Goal: Transaction & Acquisition: Purchase product/service

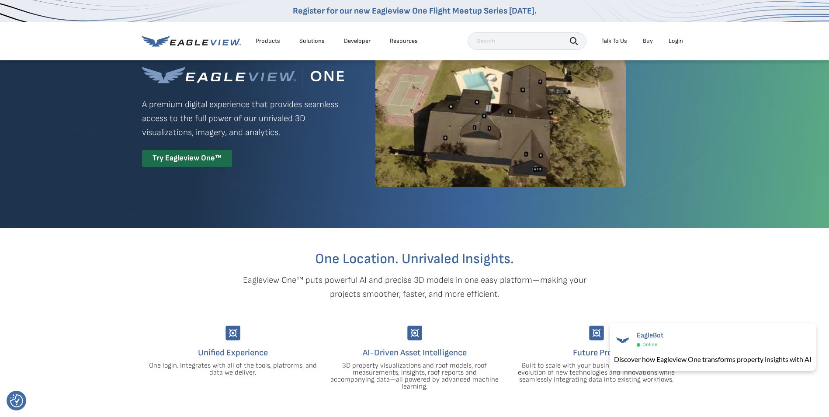
click at [678, 42] on div "Login" at bounding box center [676, 41] width 14 height 8
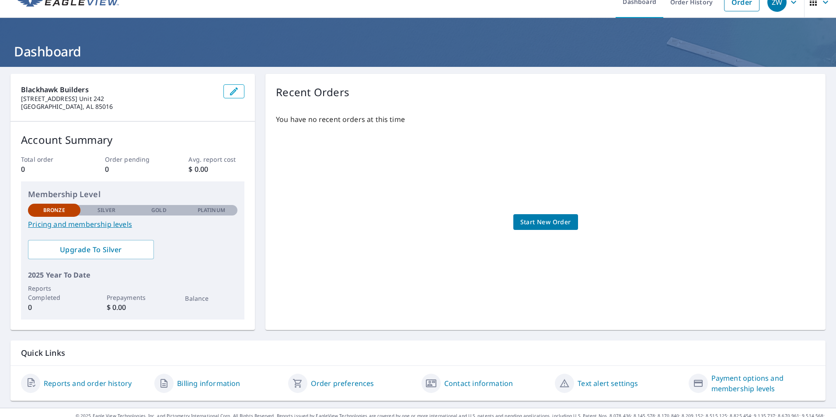
scroll to position [27, 0]
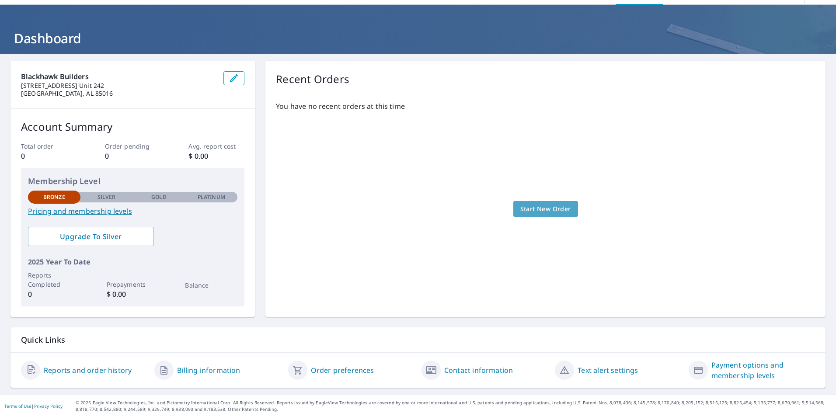
click at [544, 209] on span "Start New Order" at bounding box center [545, 209] width 51 height 11
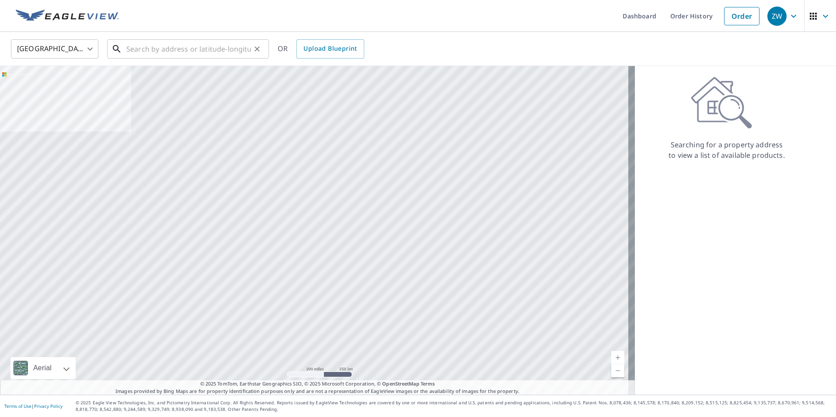
click at [193, 50] on input "text" at bounding box center [188, 49] width 125 height 24
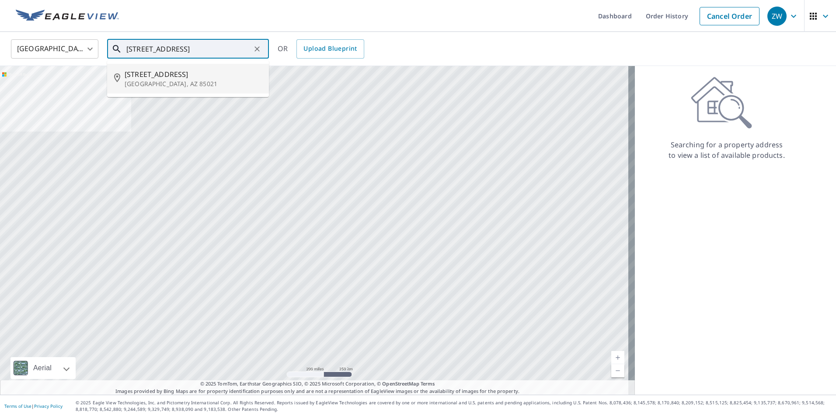
click at [167, 68] on li "1529 W State Ave Phoenix, AZ 85021" at bounding box center [188, 79] width 162 height 30
type input "1529 W State Ave Phoenix, AZ 85021"
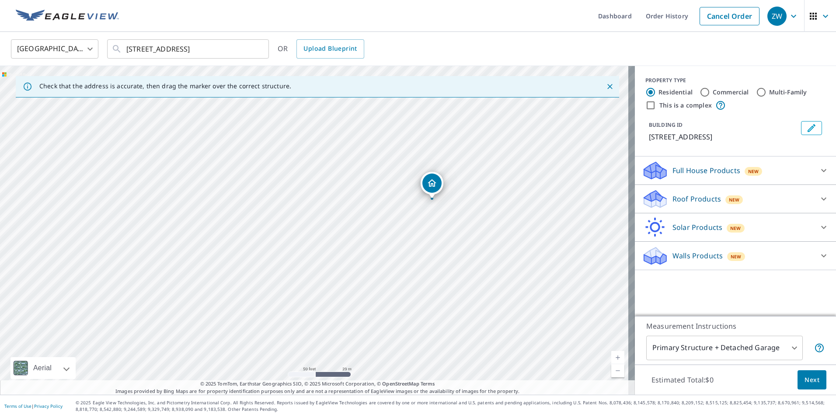
click at [819, 195] on icon at bounding box center [823, 199] width 10 height 10
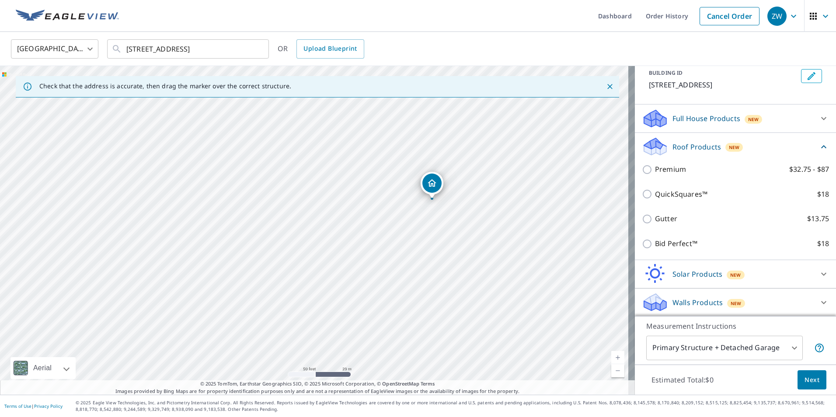
scroll to position [53, 0]
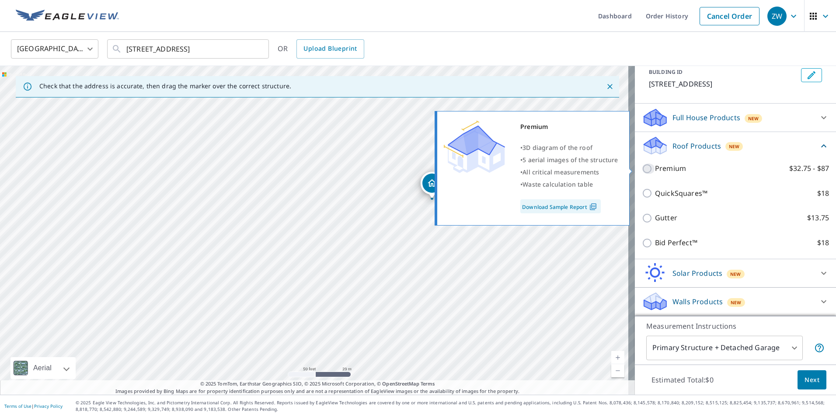
click at [642, 170] on input "Premium $32.75 - $87" at bounding box center [648, 169] width 13 height 10
checkbox input "true"
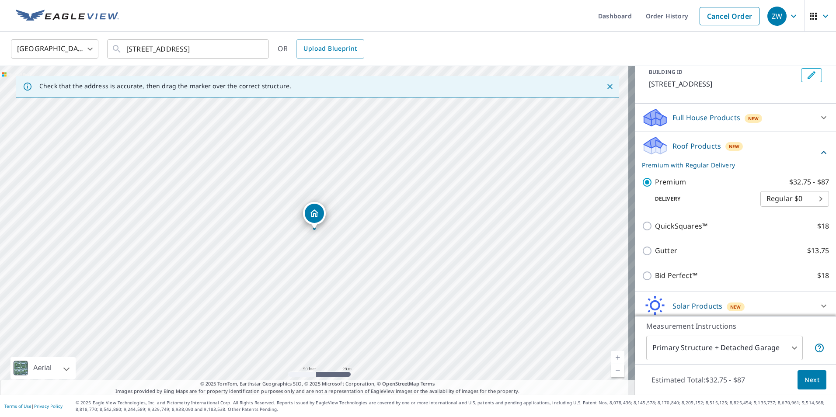
click at [777, 198] on body "ZW ZW Dashboard Order History Cancel Order ZW United States US ​ 1529 W State A…" at bounding box center [418, 208] width 836 height 417
click at [777, 197] on li "Regular $0" at bounding box center [781, 199] width 69 height 16
click at [804, 380] on span "Next" at bounding box center [811, 380] width 15 height 11
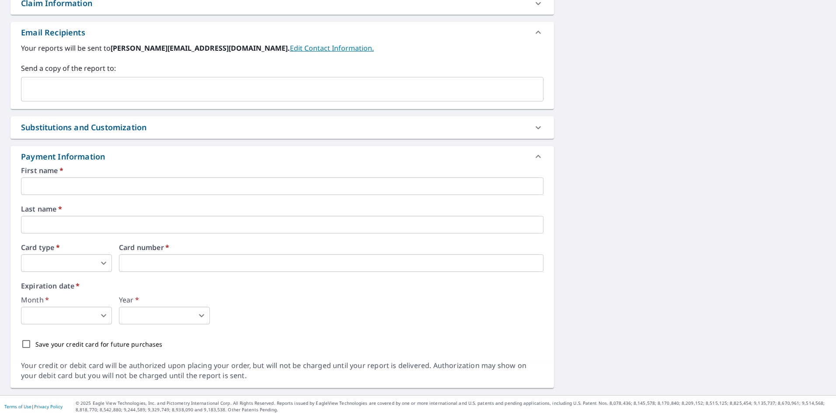
scroll to position [326, 0]
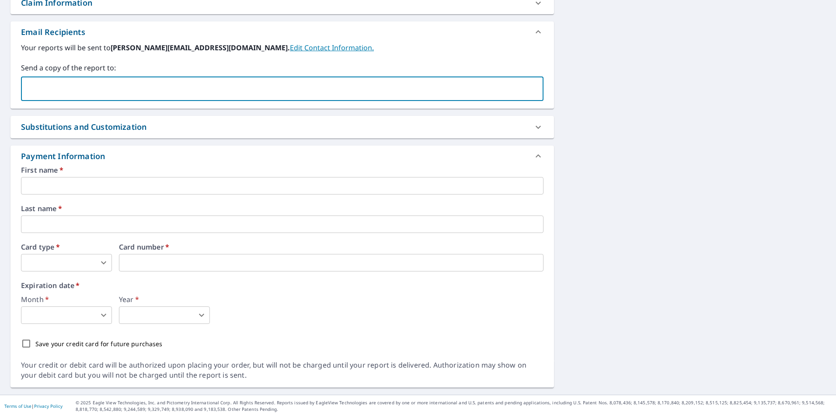
click at [131, 95] on input "text" at bounding box center [275, 88] width 501 height 17
type input "B"
type input "brian@blackhawkbuilt.com"
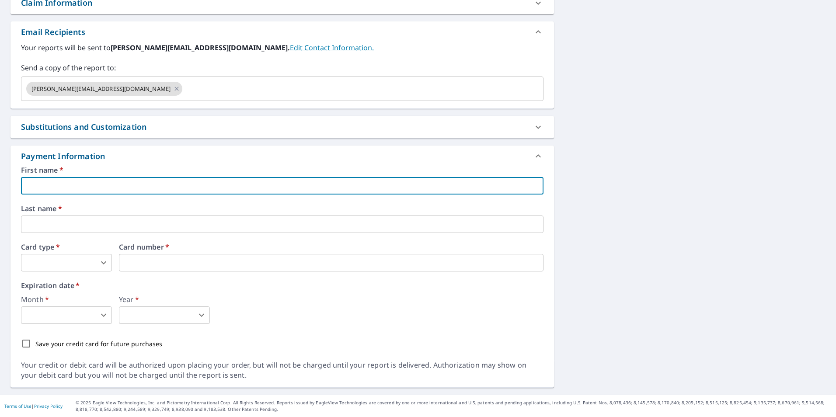
click at [110, 181] on input "text" at bounding box center [282, 185] width 522 height 17
type input "Zachary"
type input "Zach@blackhawkbuilt.com"
type input "Wright"
click at [65, 265] on body "ZW ZW Dashboard Order History Cancel Order ZW Dashboard / Finalize Order Finali…" at bounding box center [418, 208] width 836 height 417
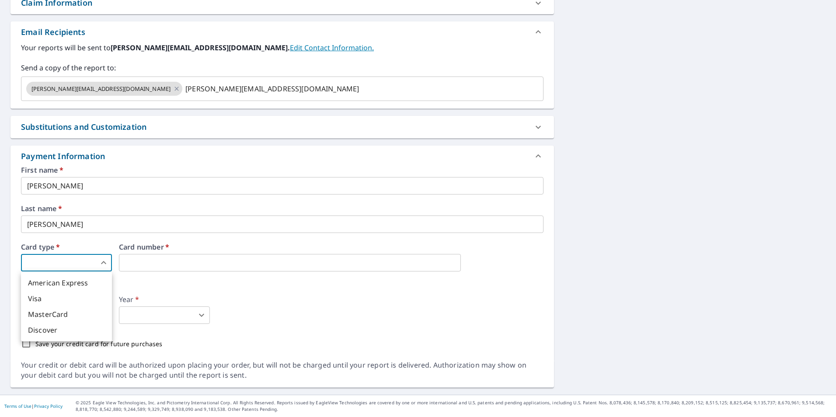
click at [49, 294] on li "Visa" at bounding box center [66, 299] width 91 height 16
type input "2"
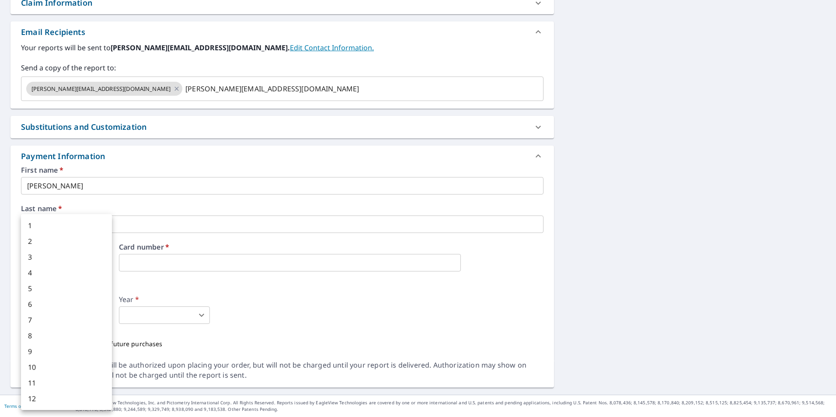
click at [63, 311] on body "ZW ZW Dashboard Order History Cancel Order ZW Dashboard / Finalize Order Finali…" at bounding box center [418, 208] width 836 height 417
click at [31, 256] on li "3" at bounding box center [66, 257] width 91 height 16
type input "3"
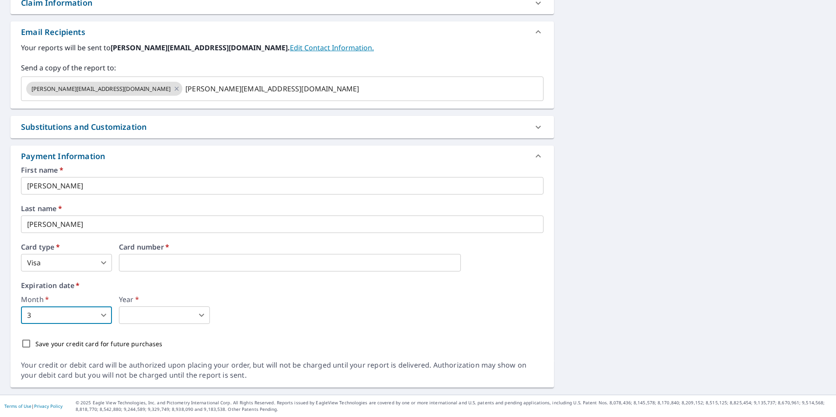
click at [161, 313] on body "ZW ZW Dashboard Order History Cancel Order ZW Dashboard / Finalize Order Finali…" at bounding box center [418, 208] width 836 height 417
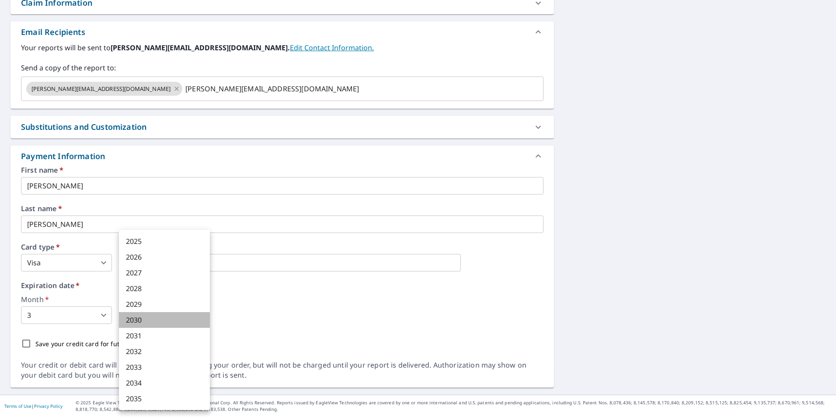
click at [139, 318] on li "2030" at bounding box center [164, 320] width 91 height 16
type input "2030"
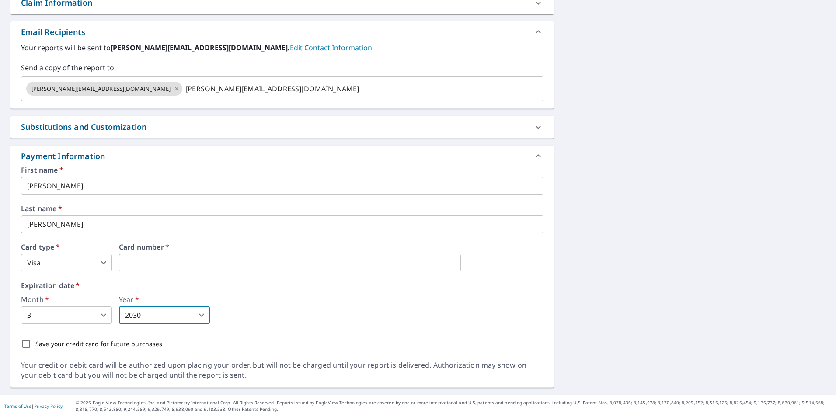
click at [21, 341] on input "Save your credit card for future purchases" at bounding box center [26, 343] width 18 height 18
checkbox input "true"
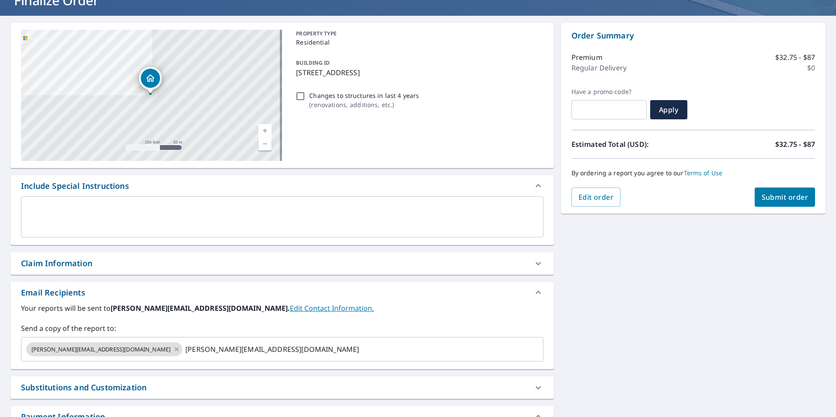
scroll to position [63, 0]
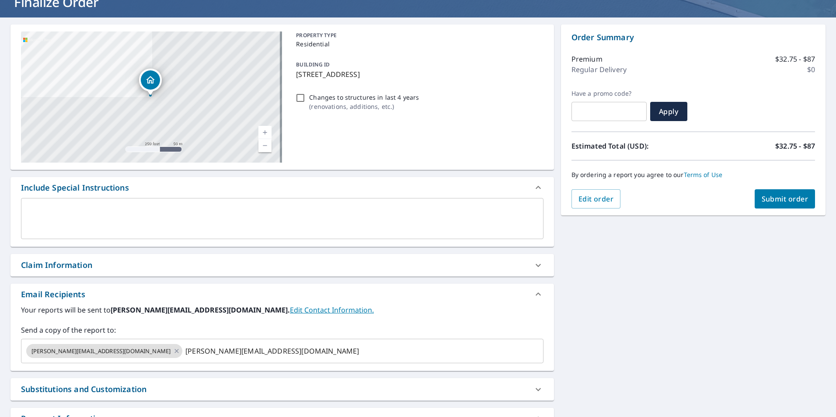
click at [533, 261] on icon at bounding box center [538, 265] width 10 height 10
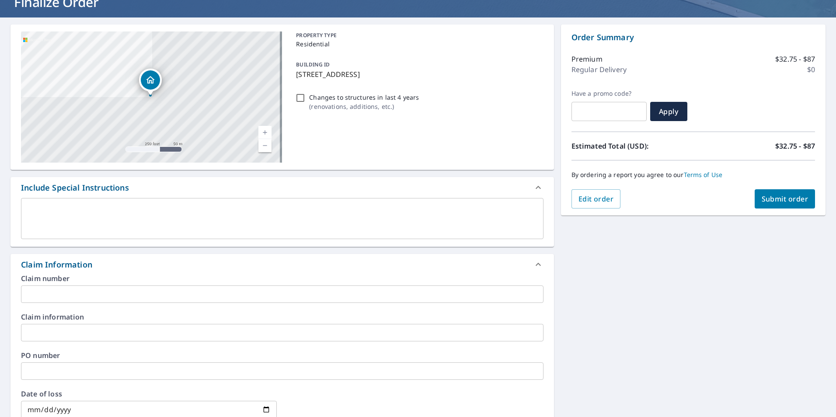
click at [533, 261] on icon at bounding box center [538, 264] width 10 height 10
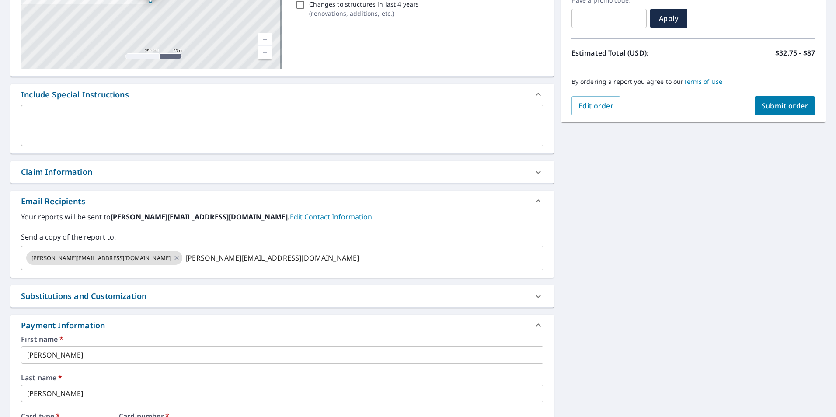
scroll to position [151, 0]
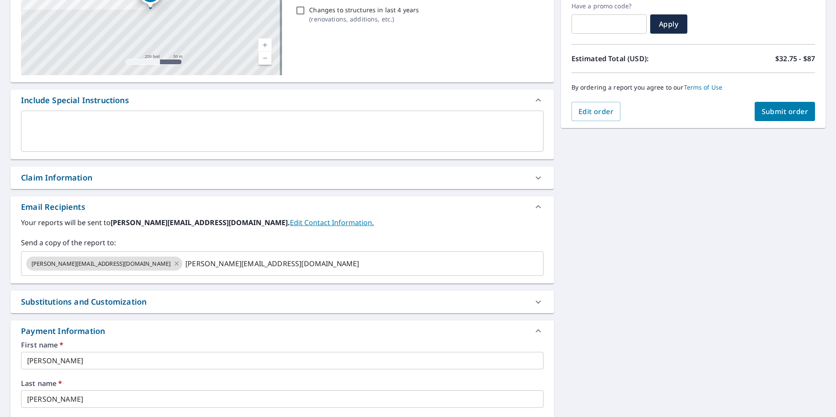
click at [788, 111] on span "Submit order" at bounding box center [785, 112] width 47 height 10
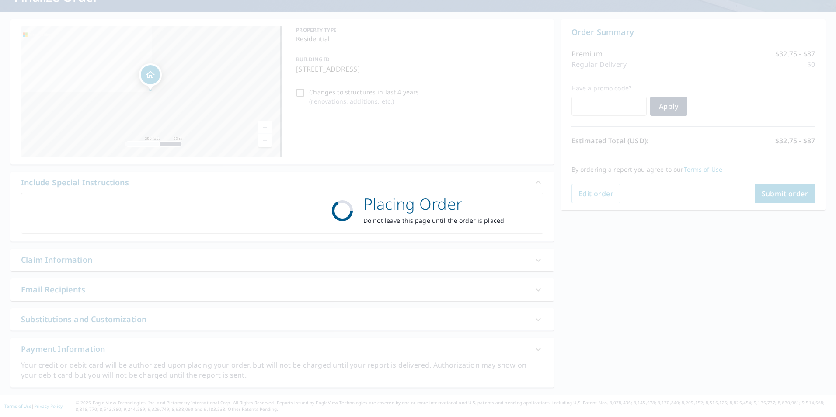
scroll to position [69, 0]
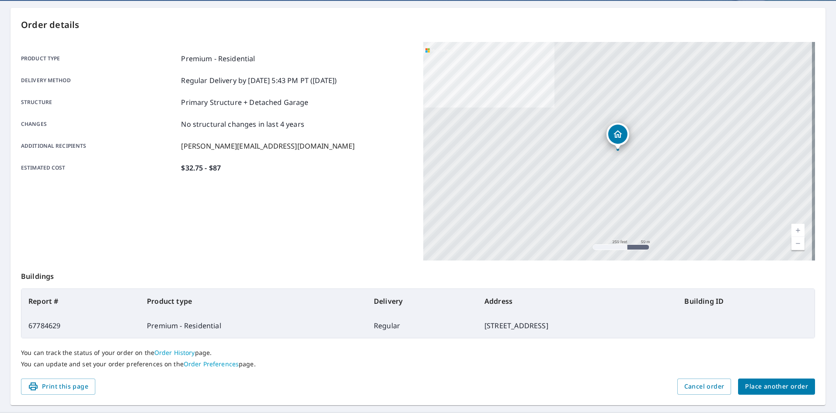
scroll to position [97, 0]
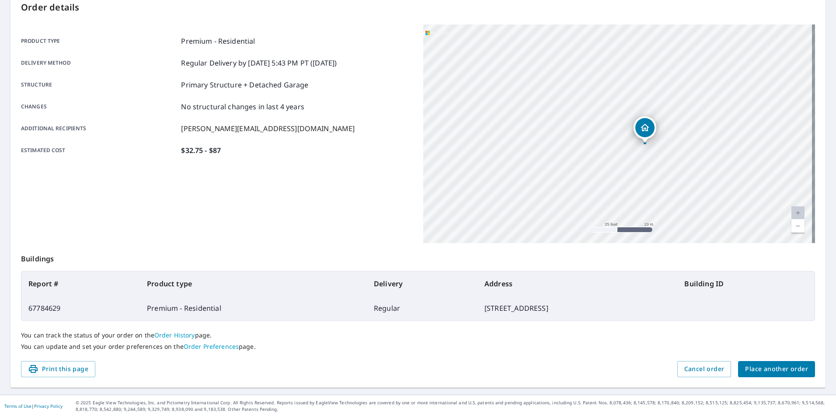
drag, startPoint x: 676, startPoint y: 104, endPoint x: 661, endPoint y: 170, distance: 67.7
click at [661, 170] on div "1529 W State Ave Phoenix, AZ 85021" at bounding box center [619, 133] width 392 height 219
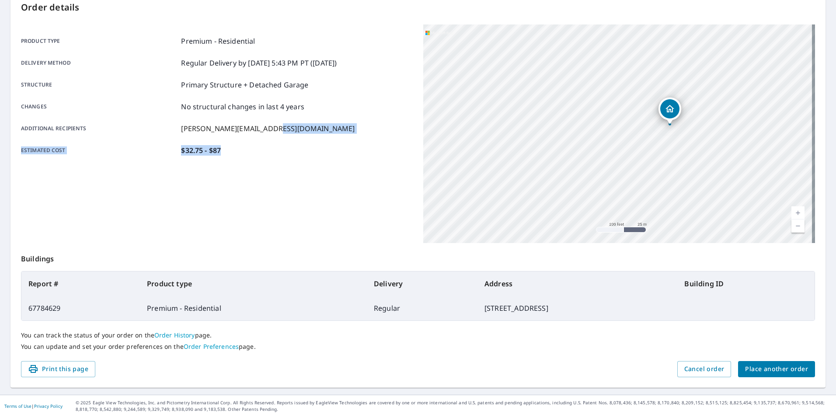
drag, startPoint x: 327, startPoint y: 120, endPoint x: 324, endPoint y: 180, distance: 60.0
click at [324, 180] on div "Product type Premium - Residential Delivery method Regular Delivery by 10/8/202…" at bounding box center [217, 133] width 392 height 219
drag, startPoint x: 324, startPoint y: 180, endPoint x: 313, endPoint y: 82, distance: 98.9
click at [313, 82] on div "Structure Primary Structure + Detached Garage" at bounding box center [217, 85] width 392 height 10
